Goal: Information Seeking & Learning: Learn about a topic

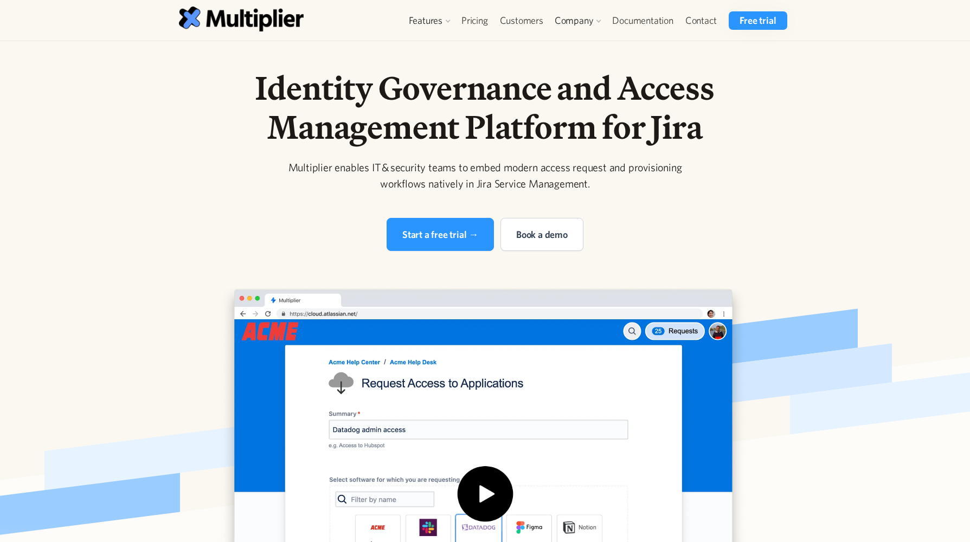
click at [880, 327] on div at bounding box center [942, 317] width 170 height 61
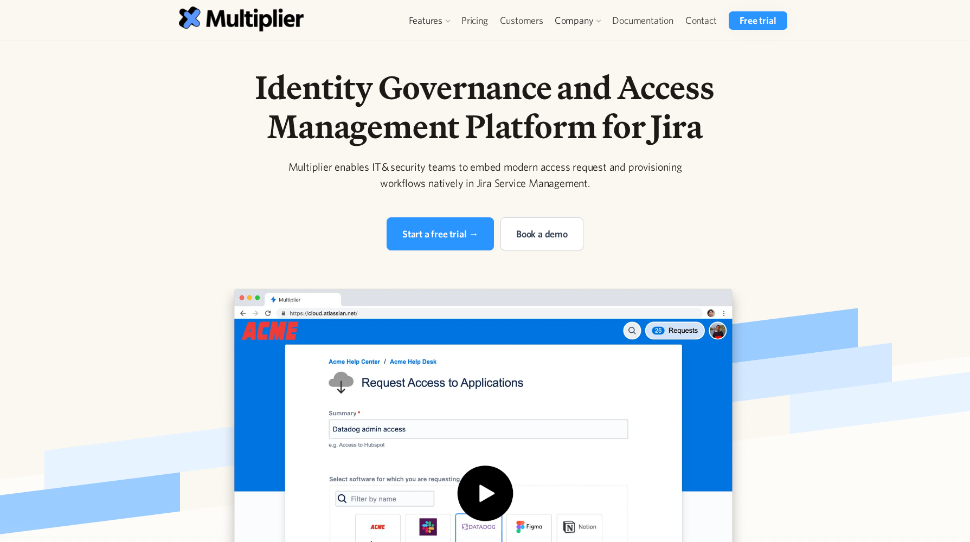
scroll to position [5, 0]
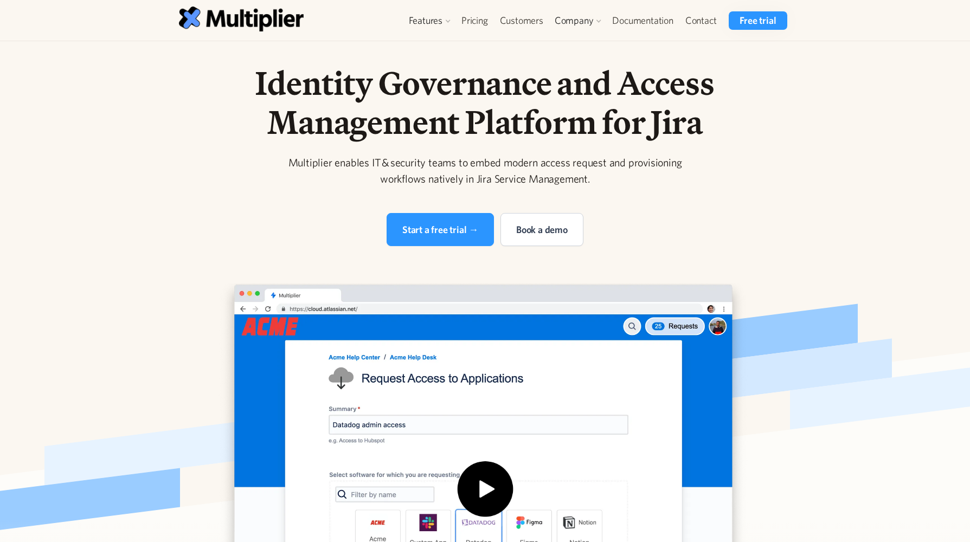
click at [473, 180] on div "Multiplier enables IT & security teams to embed modern access request and provi…" at bounding box center [485, 170] width 416 height 33
drag, startPoint x: 475, startPoint y: 179, endPoint x: 598, endPoint y: 182, distance: 122.5
click at [598, 182] on div "Multiplier enables IT & security teams to embed modern access request and provi…" at bounding box center [485, 170] width 416 height 33
click at [590, 182] on div "Multiplier enables IT & security teams to embed modern access request and provi…" at bounding box center [485, 170] width 416 height 33
drag, startPoint x: 587, startPoint y: 179, endPoint x: 475, endPoint y: 179, distance: 111.7
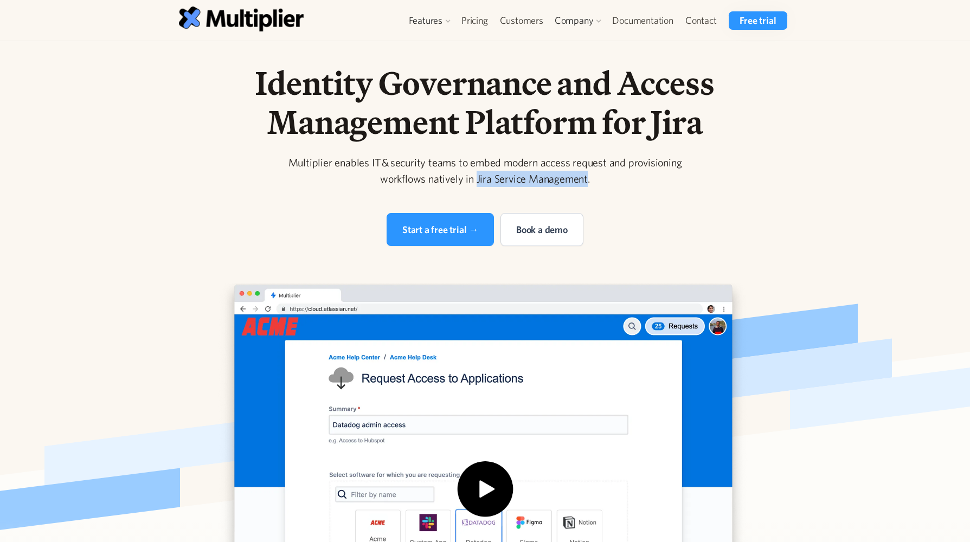
click at [475, 179] on div "Multiplier enables IT & security teams to embed modern access request and provi…" at bounding box center [485, 170] width 416 height 33
copy div "Jira Service Management"
click at [816, 159] on div "Identity Governance and Access Management Platform for Jira Multiplier enables …" at bounding box center [485, 385] width 694 height 645
